Goal: Register for event/course

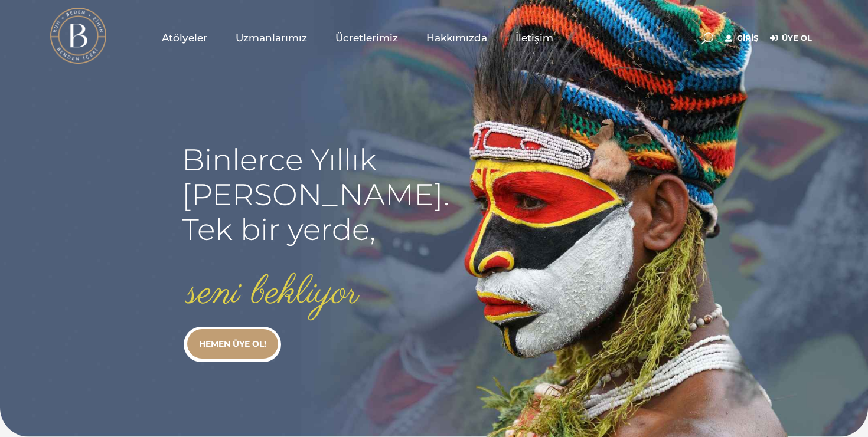
type input "volkan"
click at [751, 37] on link "Giriş" at bounding box center [741, 38] width 33 height 14
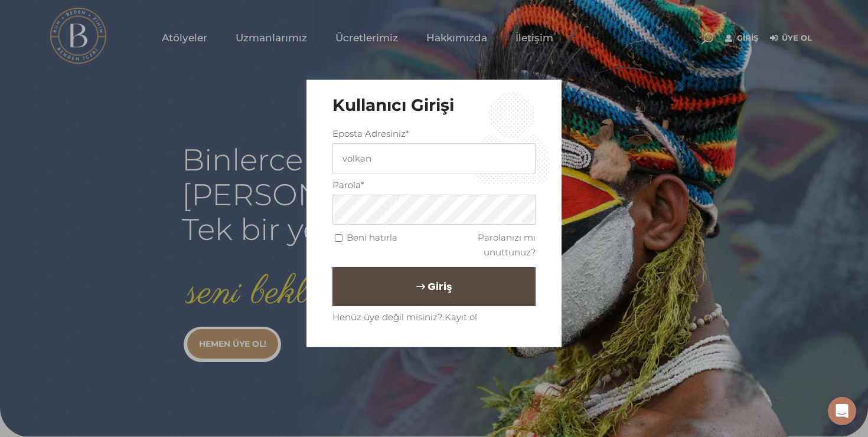
click at [401, 278] on button "Giriş" at bounding box center [433, 286] width 203 height 39
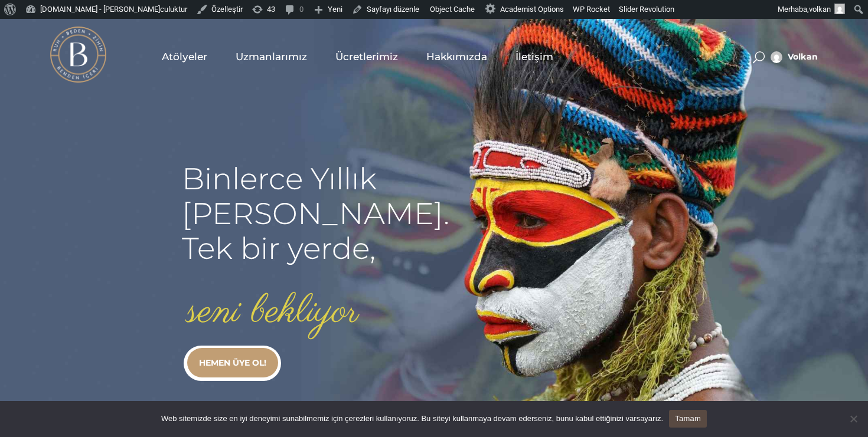
click at [181, 55] on span "Atölyeler" at bounding box center [184, 57] width 45 height 14
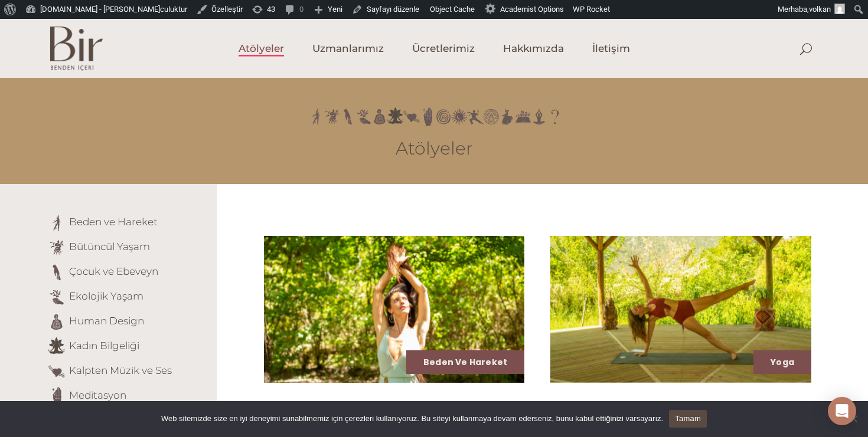
click at [286, 275] on img at bounding box center [394, 309] width 269 height 151
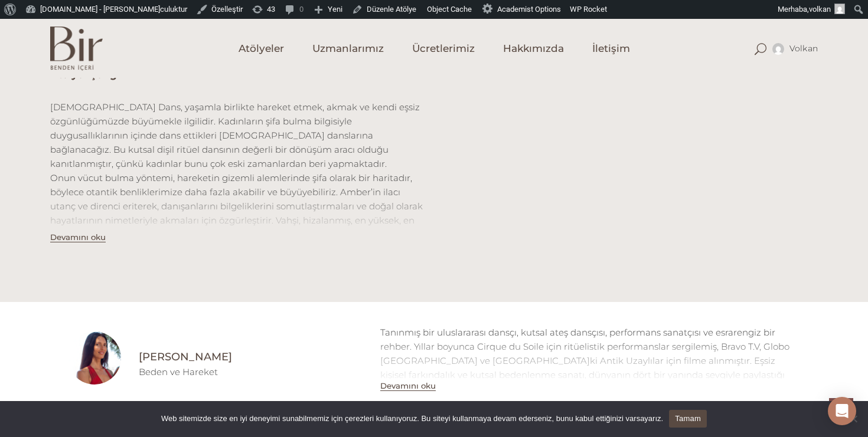
scroll to position [350, 0]
